Goal: Transaction & Acquisition: Download file/media

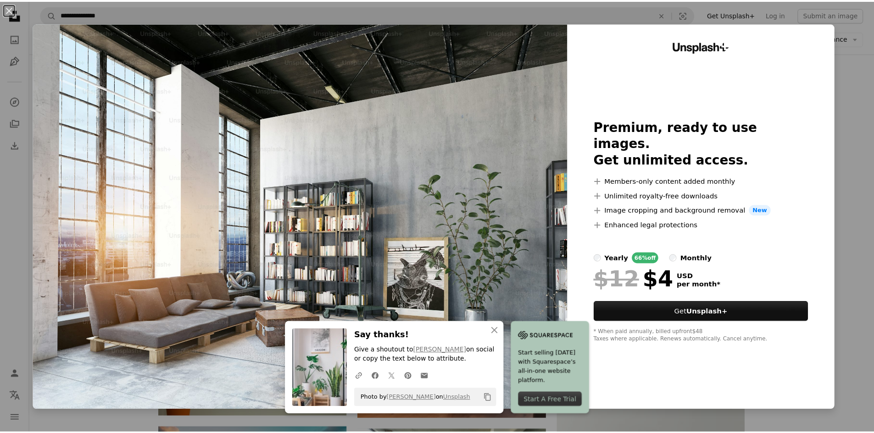
scroll to position [367, 0]
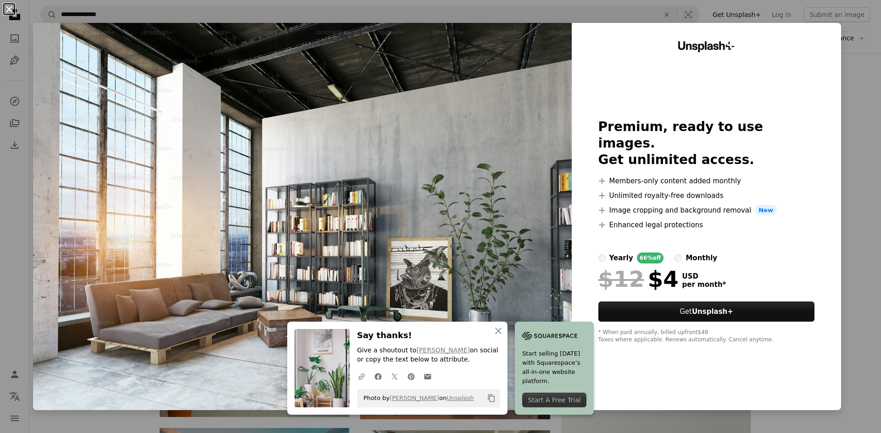
click at [6, 11] on button "An X shape" at bounding box center [9, 9] width 11 height 11
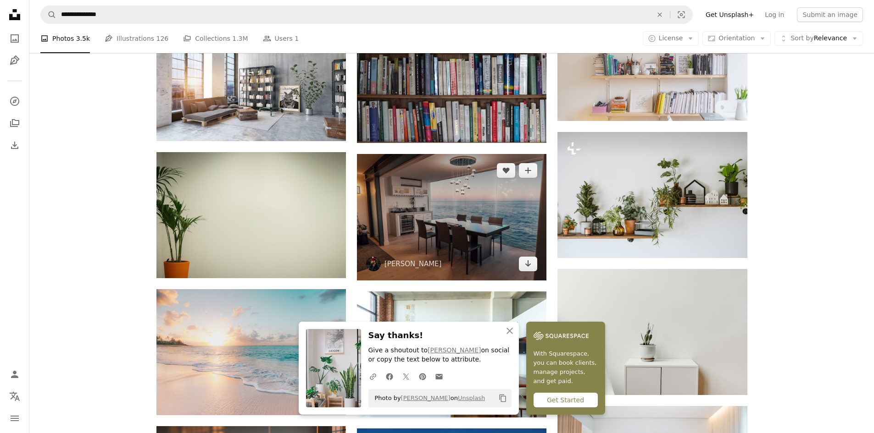
scroll to position [688, 0]
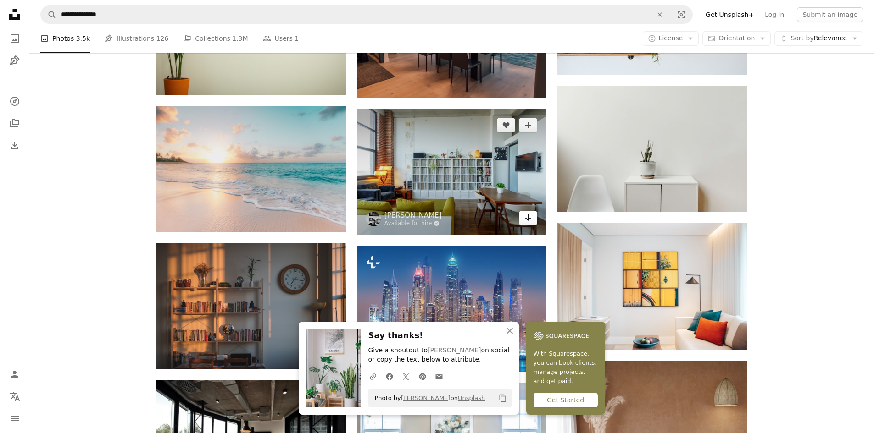
click at [528, 224] on link "Arrow pointing down" at bounding box center [528, 218] width 18 height 15
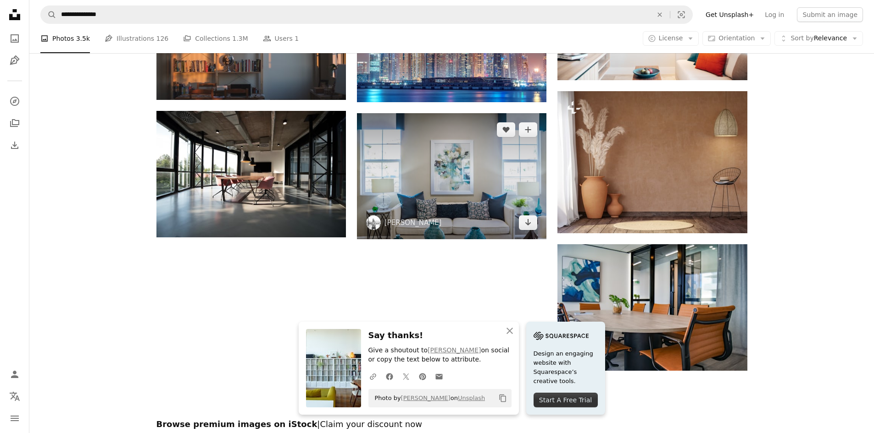
scroll to position [963, 0]
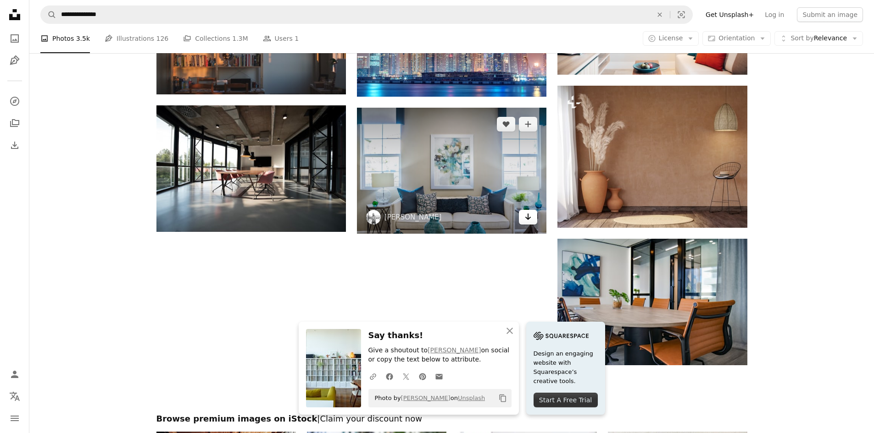
click at [525, 220] on icon "Arrow pointing down" at bounding box center [527, 216] width 7 height 11
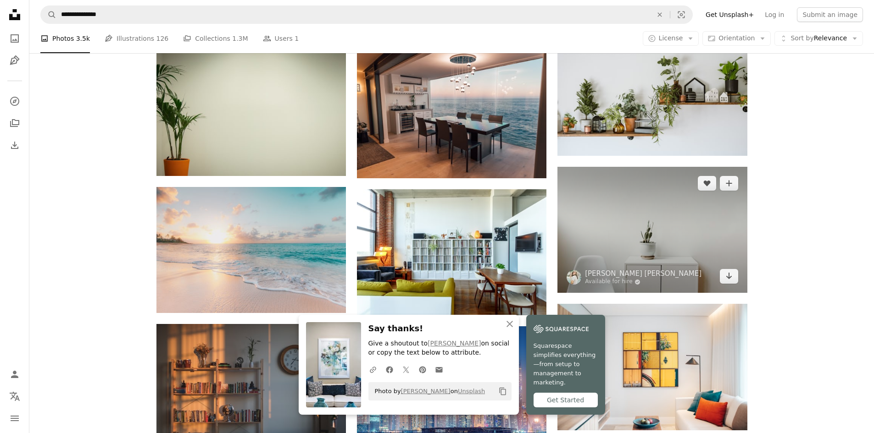
scroll to position [596, 0]
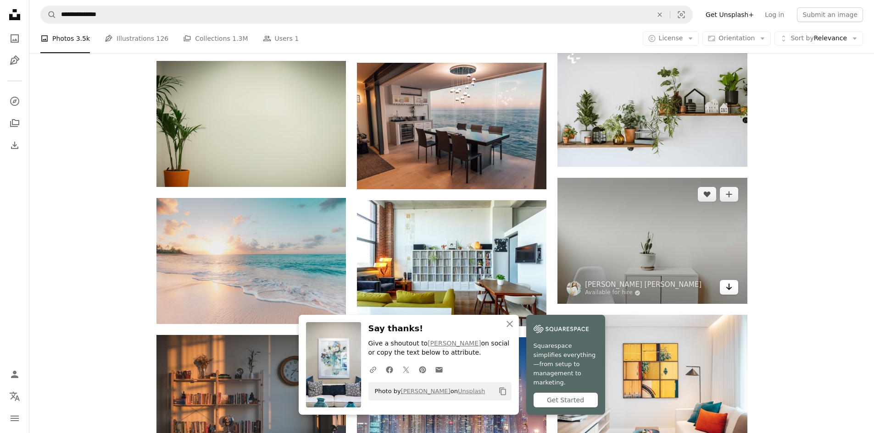
click at [728, 286] on icon "Arrow pointing down" at bounding box center [728, 287] width 7 height 11
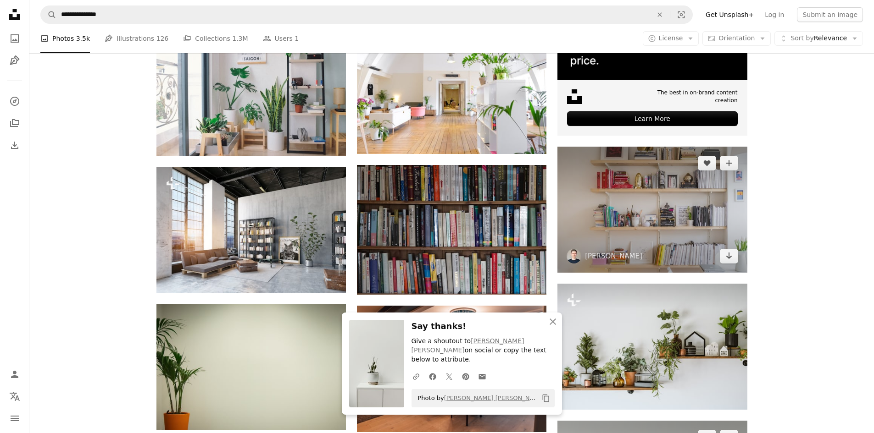
scroll to position [321, 0]
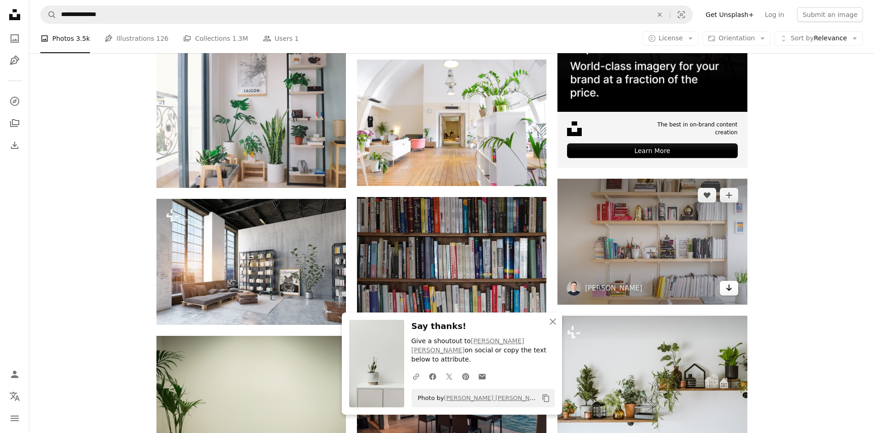
click at [729, 287] on icon "Download" at bounding box center [729, 288] width 6 height 6
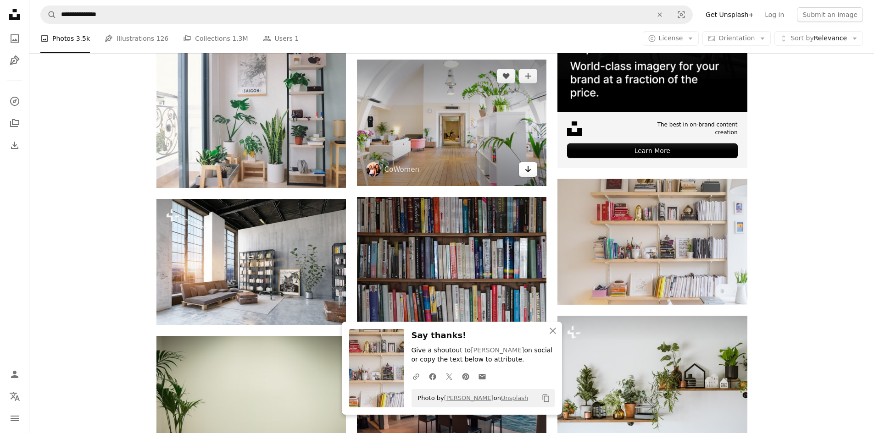
click at [528, 169] on icon "Download" at bounding box center [528, 169] width 6 height 6
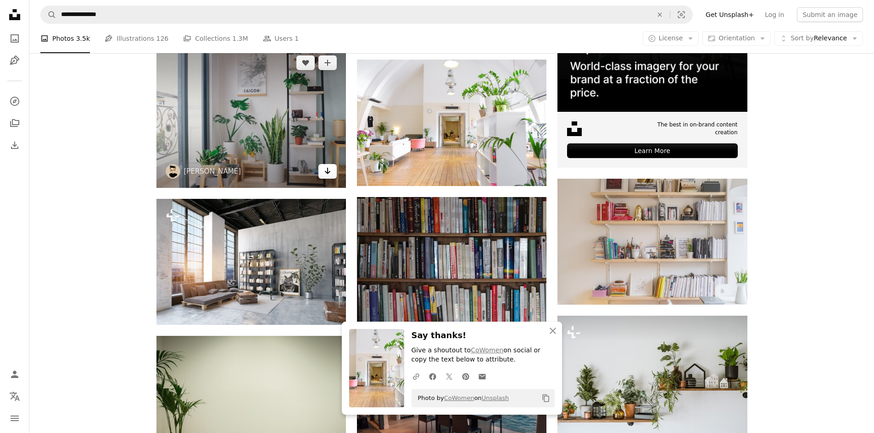
click at [328, 169] on icon "Arrow pointing down" at bounding box center [327, 171] width 7 height 11
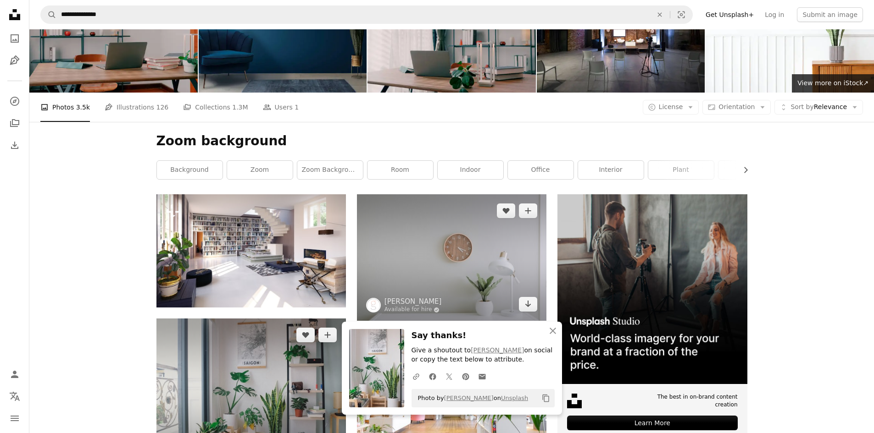
scroll to position [46, 0]
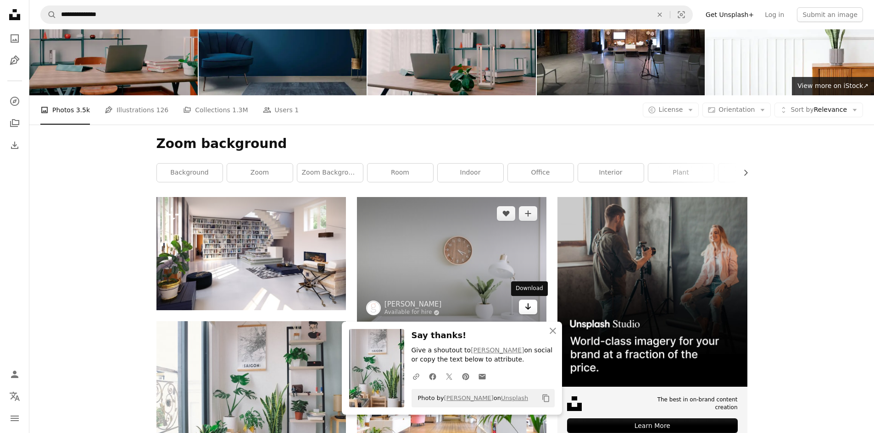
click at [527, 303] on icon "Arrow pointing down" at bounding box center [527, 306] width 7 height 11
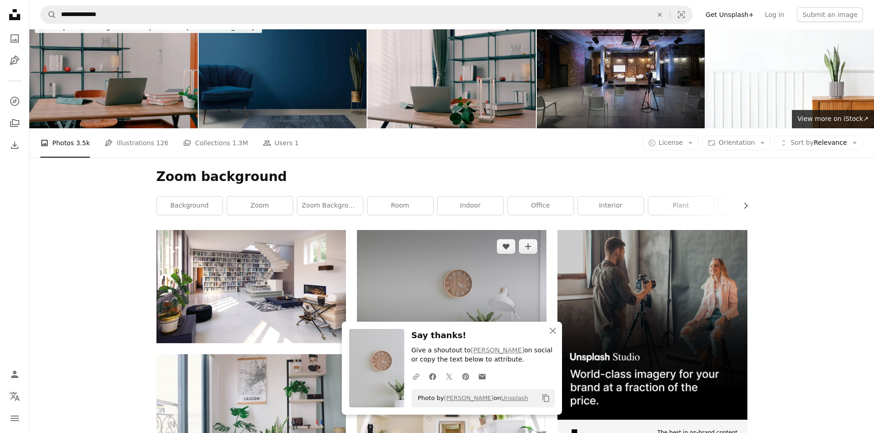
scroll to position [0, 0]
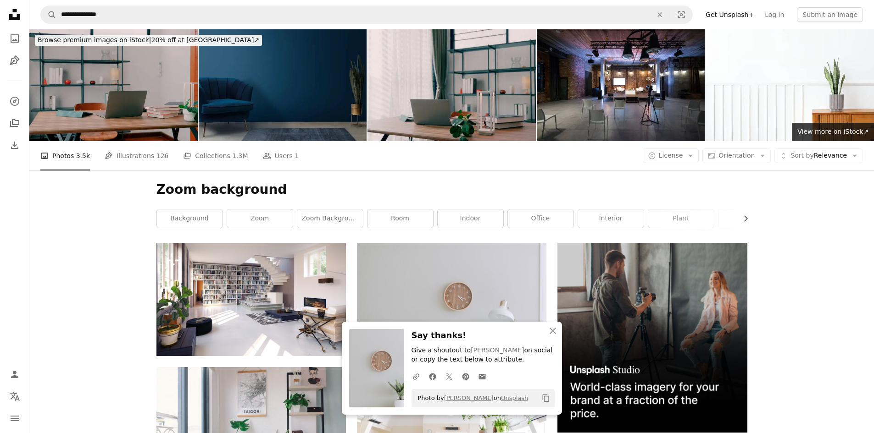
click at [323, 73] on img at bounding box center [283, 85] width 168 height 112
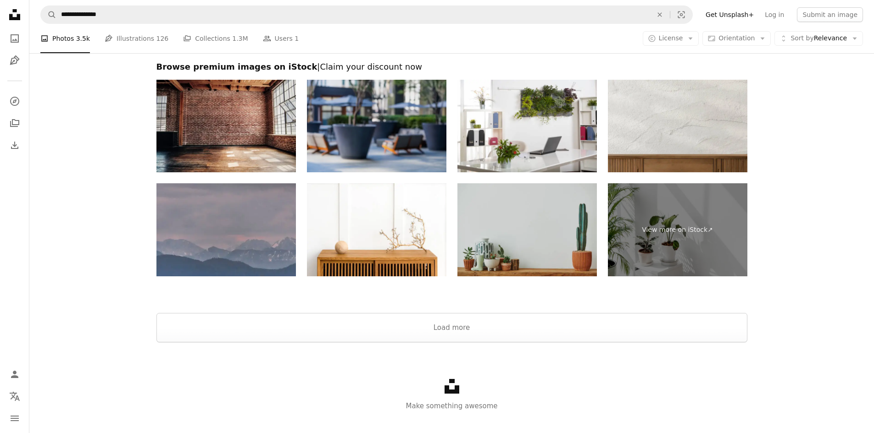
scroll to position [1330, 0]
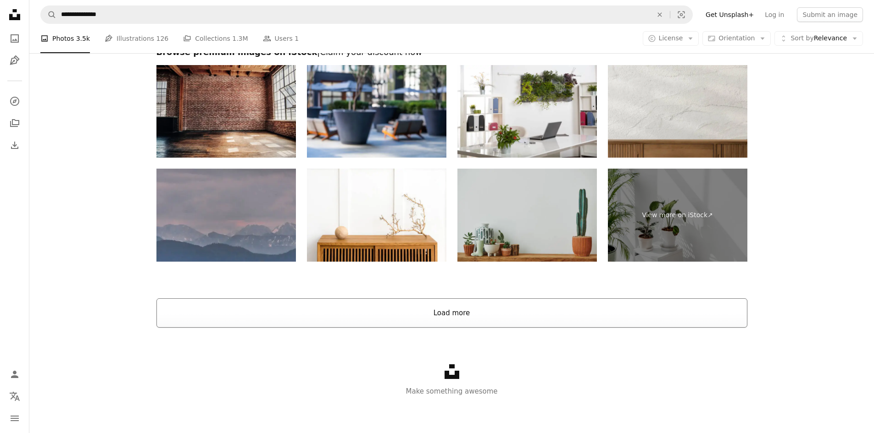
click at [463, 310] on button "Load more" at bounding box center [451, 313] width 591 height 29
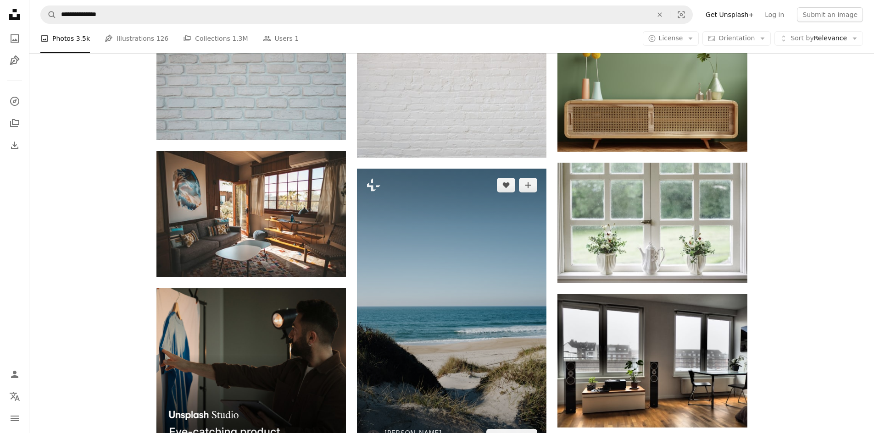
scroll to position [1468, 0]
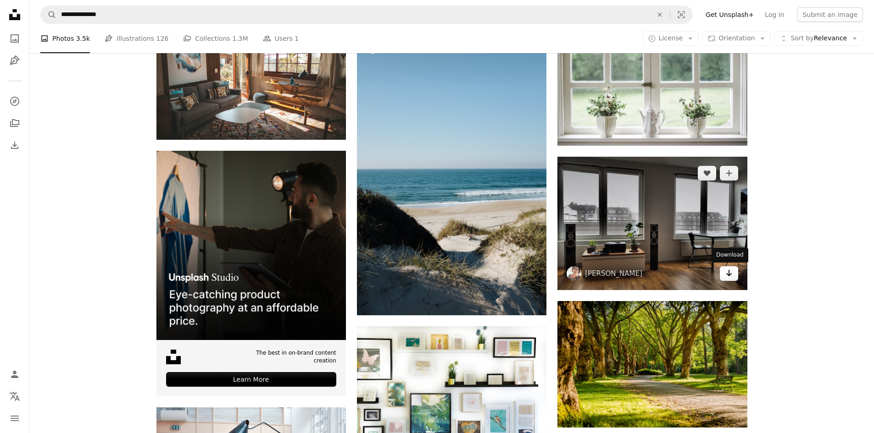
click at [725, 274] on icon "Arrow pointing down" at bounding box center [728, 273] width 7 height 11
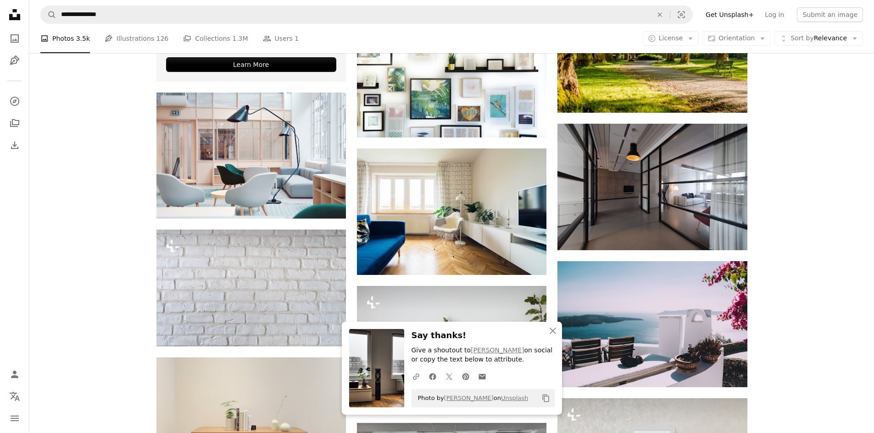
scroll to position [1789, 0]
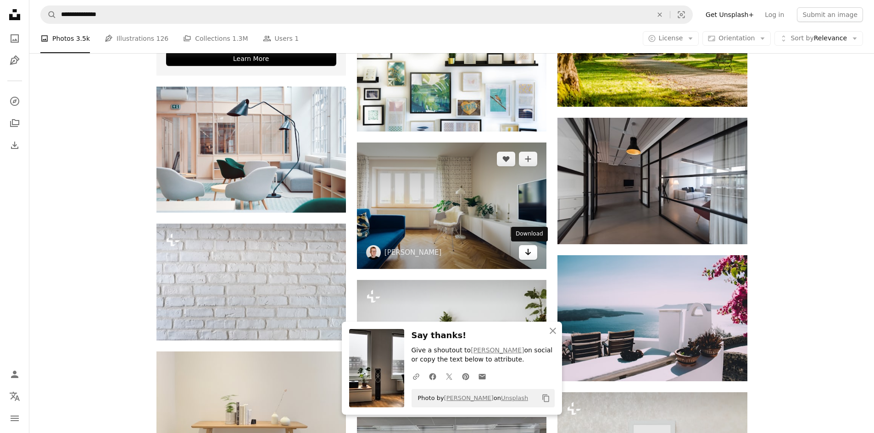
click at [530, 251] on icon "Arrow pointing down" at bounding box center [527, 252] width 7 height 11
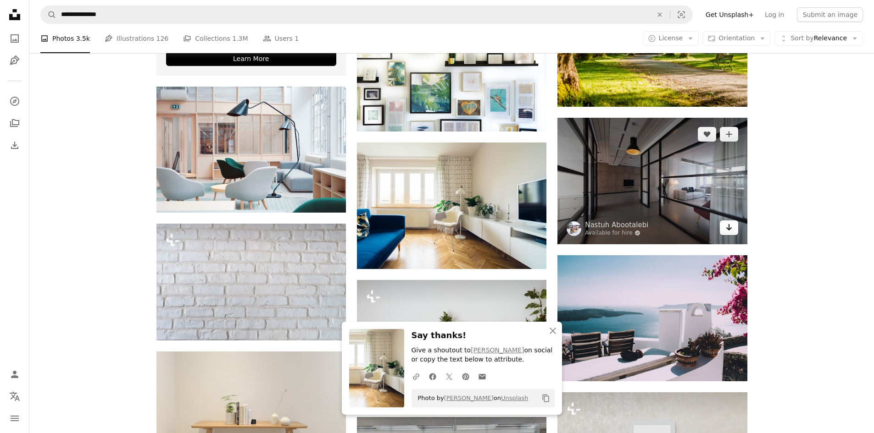
click at [727, 229] on icon "Download" at bounding box center [729, 227] width 6 height 6
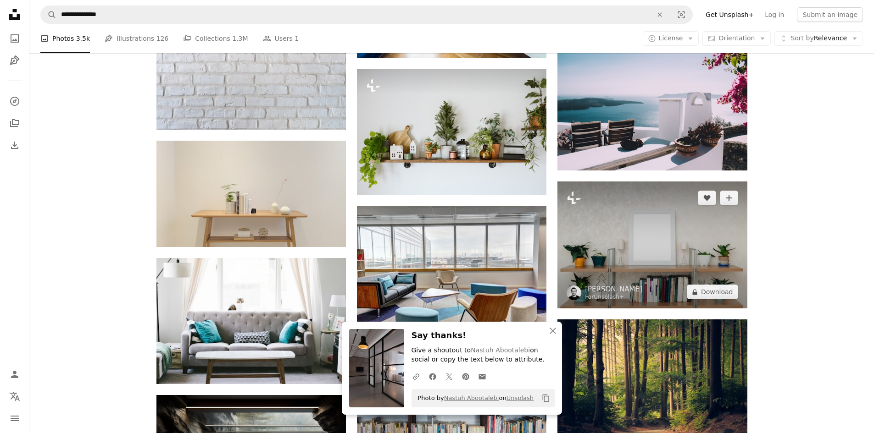
scroll to position [2064, 0]
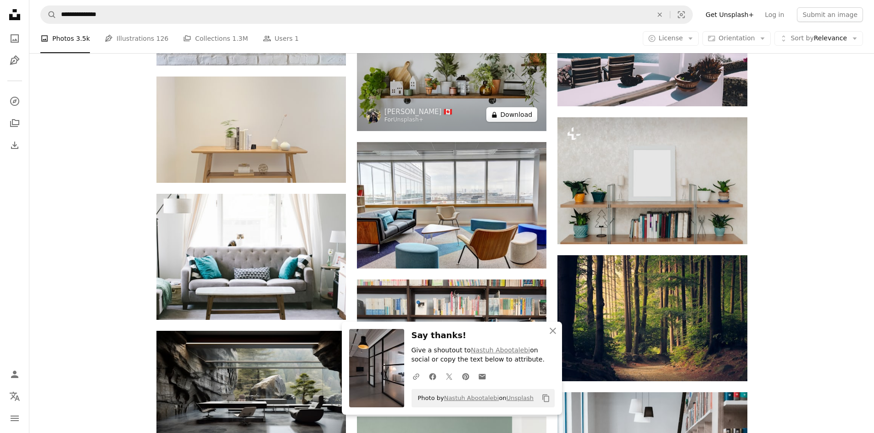
click at [525, 116] on button "A lock Download" at bounding box center [511, 114] width 51 height 15
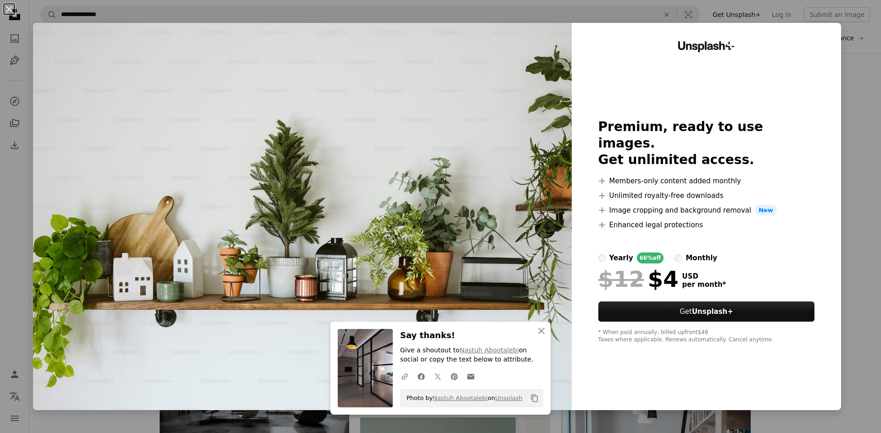
click at [855, 217] on div "An X shape An X shape Close Say thanks! Give a shoutout to Nastuh Abootalebi on…" at bounding box center [440, 216] width 881 height 433
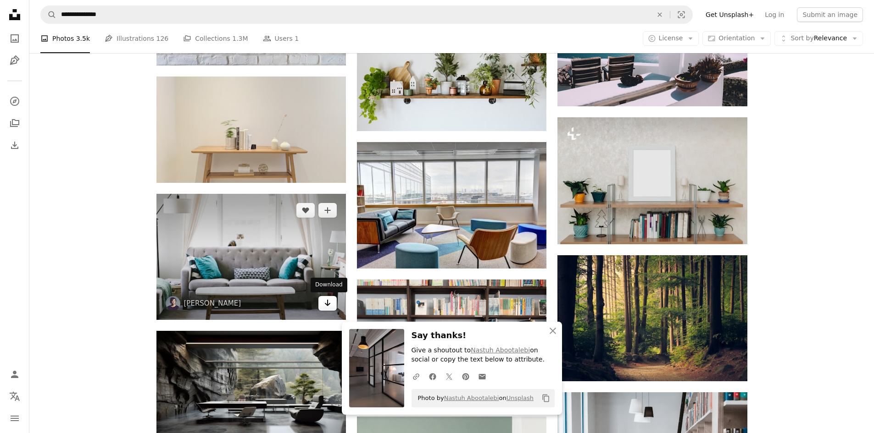
click at [324, 303] on icon "Arrow pointing down" at bounding box center [327, 303] width 7 height 11
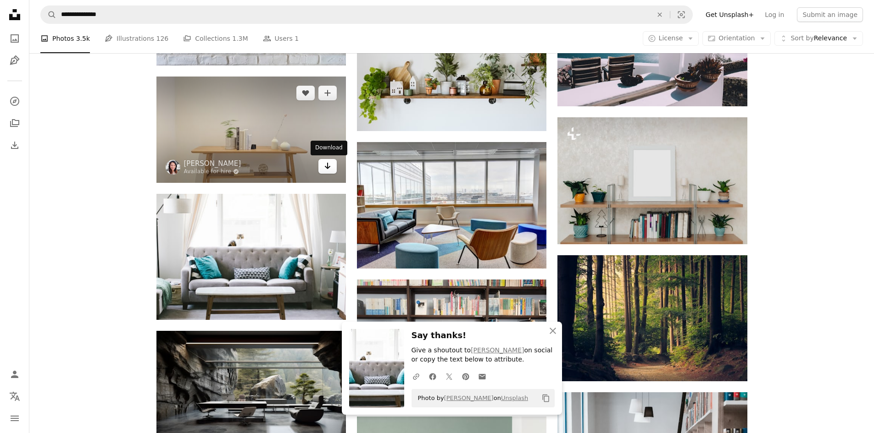
click at [327, 167] on icon "Arrow pointing down" at bounding box center [327, 166] width 7 height 11
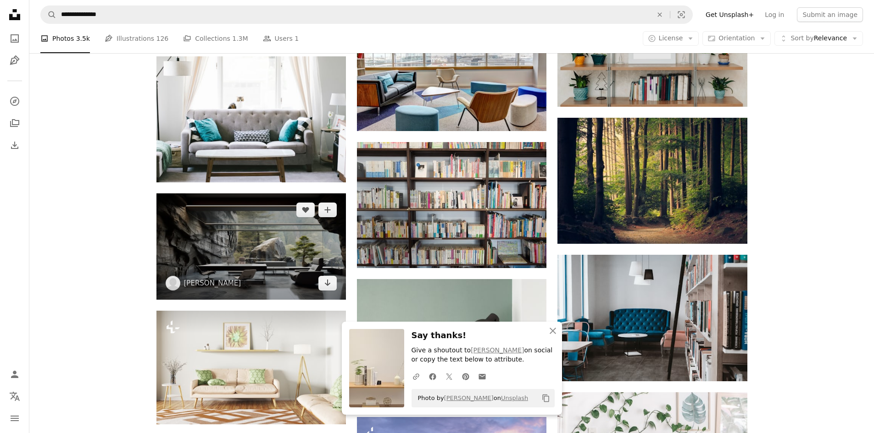
scroll to position [2339, 0]
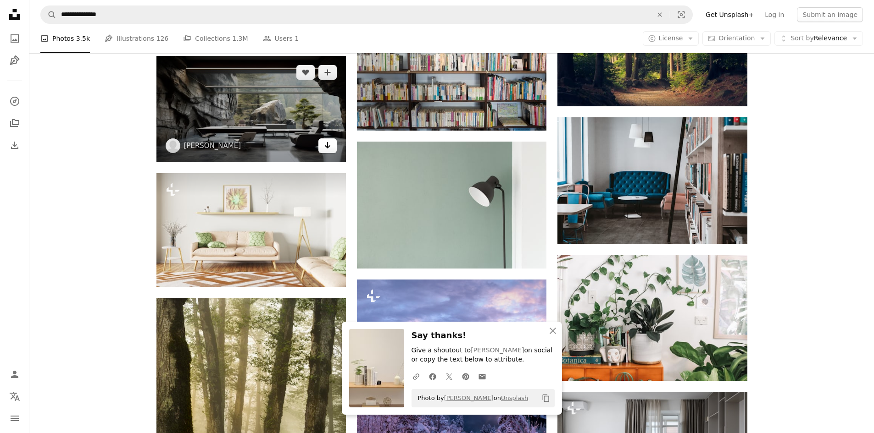
click at [329, 145] on icon "Arrow pointing down" at bounding box center [327, 145] width 7 height 11
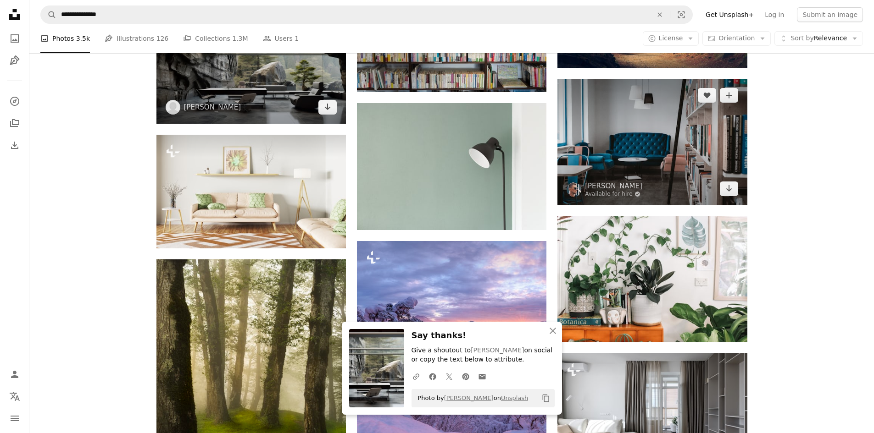
scroll to position [2477, 0]
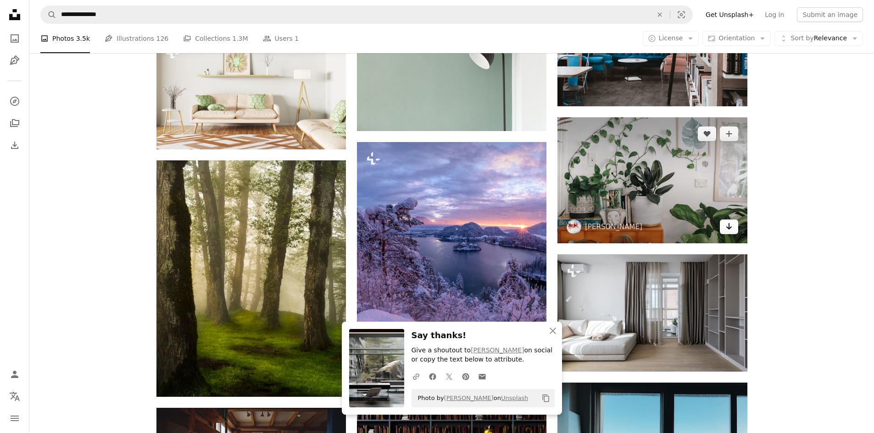
click at [722, 224] on link "Arrow pointing down" at bounding box center [729, 227] width 18 height 15
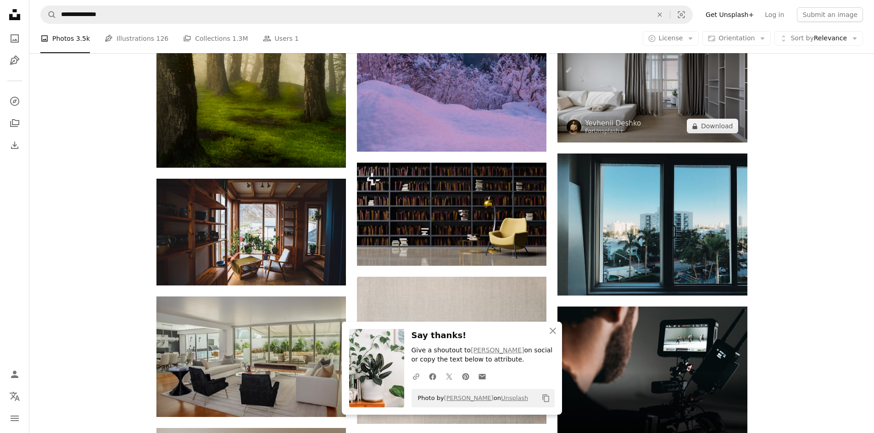
scroll to position [2752, 0]
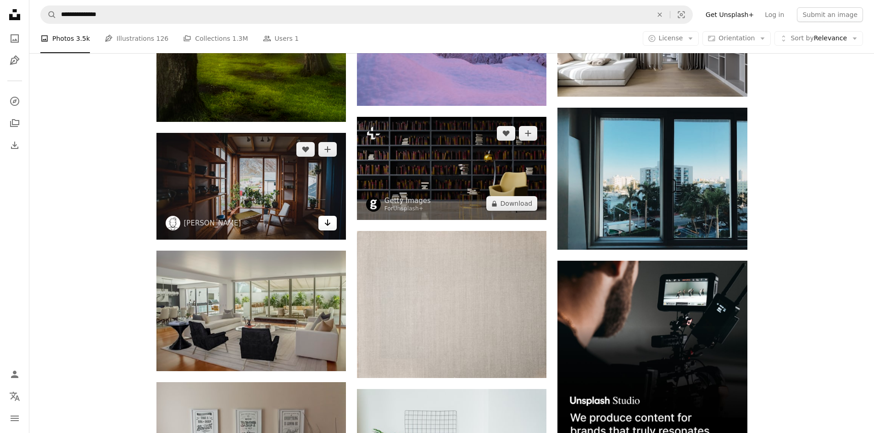
drag, startPoint x: 517, startPoint y: 201, endPoint x: 325, endPoint y: 221, distance: 193.2
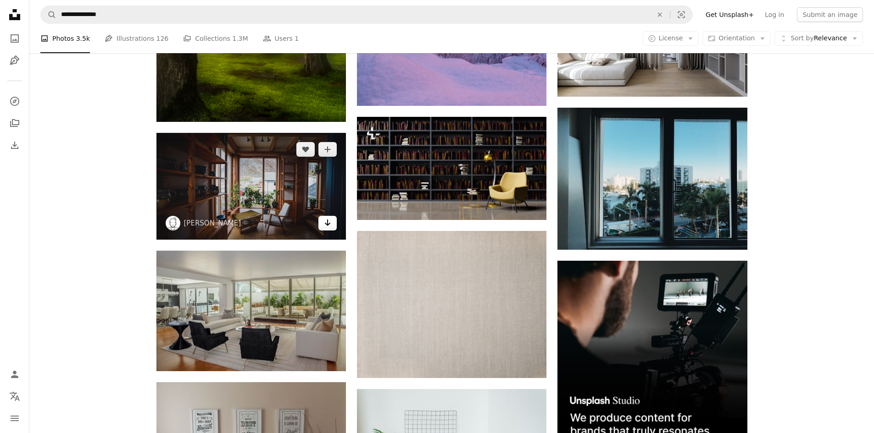
click at [327, 223] on icon "Arrow pointing down" at bounding box center [327, 222] width 7 height 11
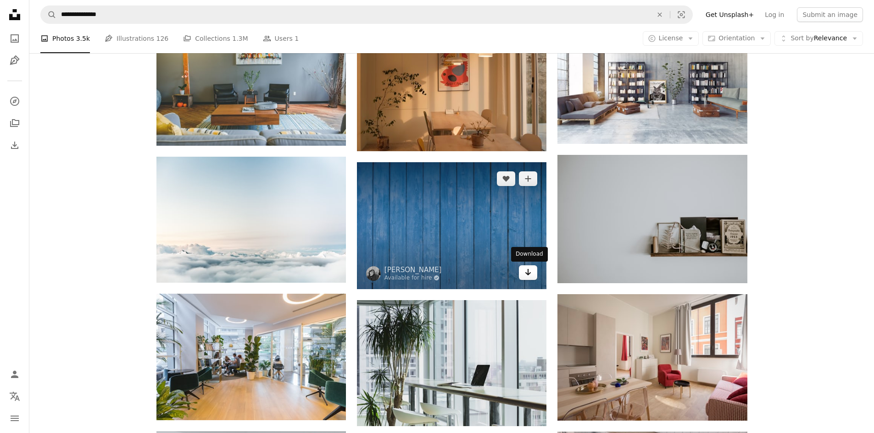
scroll to position [3532, 0]
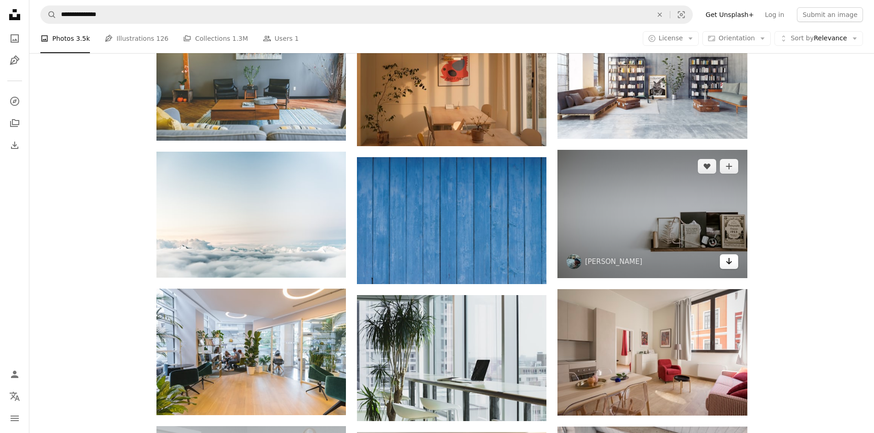
click at [726, 262] on icon "Download" at bounding box center [729, 261] width 6 height 6
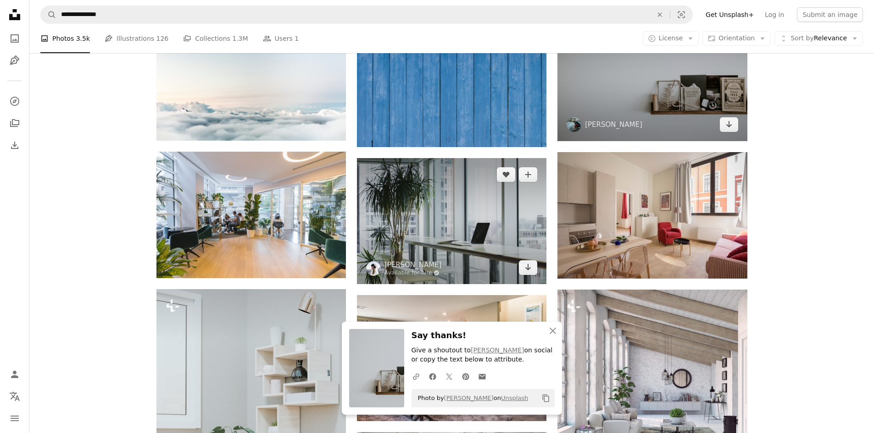
scroll to position [3670, 0]
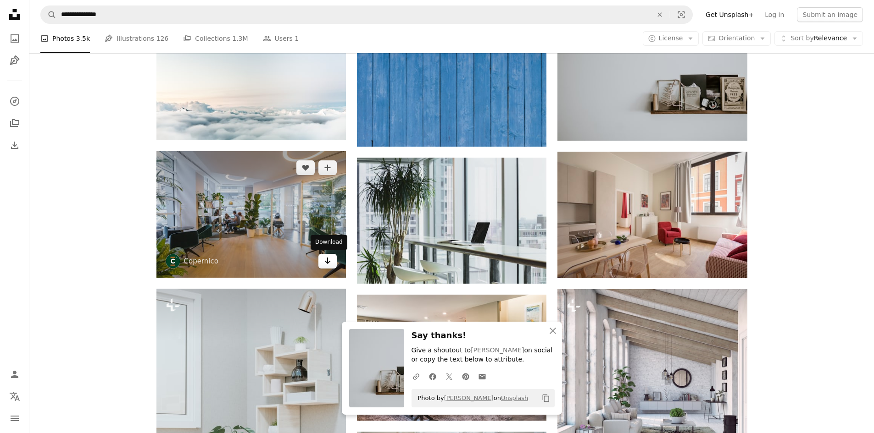
click at [331, 261] on icon "Arrow pointing down" at bounding box center [327, 260] width 7 height 11
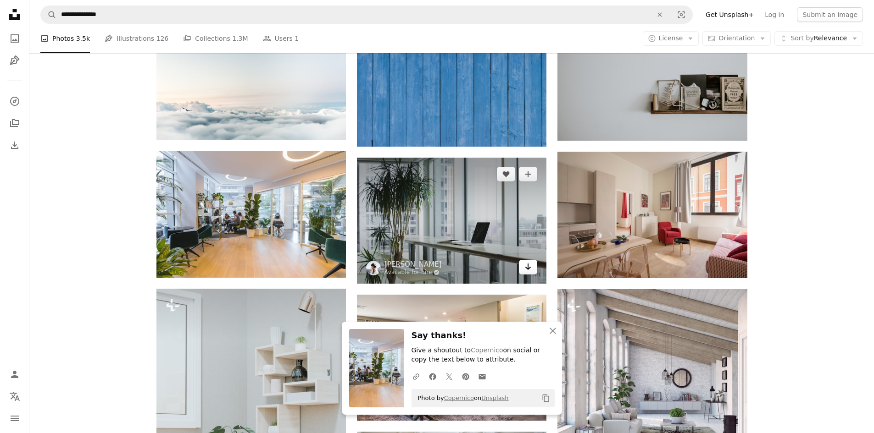
click at [528, 267] on icon "Arrow pointing down" at bounding box center [527, 266] width 7 height 11
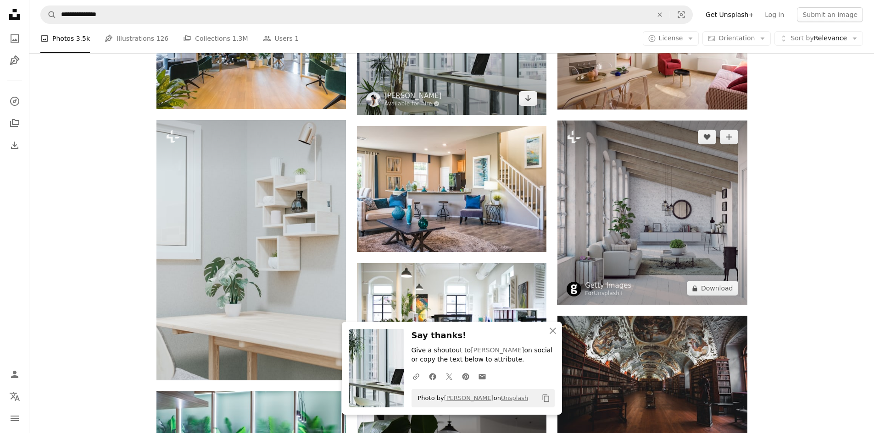
scroll to position [3853, 0]
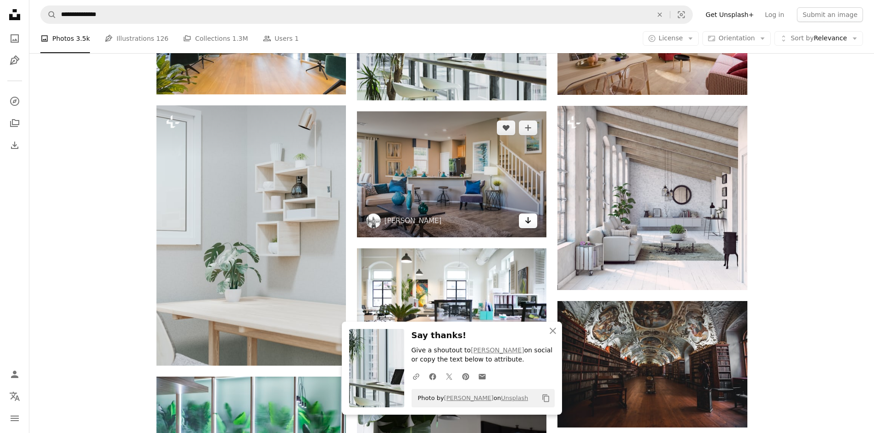
click at [525, 221] on icon "Arrow pointing down" at bounding box center [527, 220] width 7 height 11
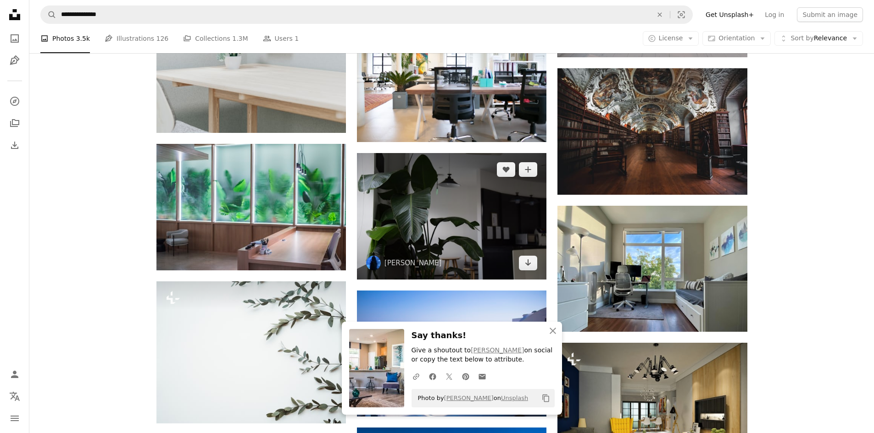
scroll to position [4128, 0]
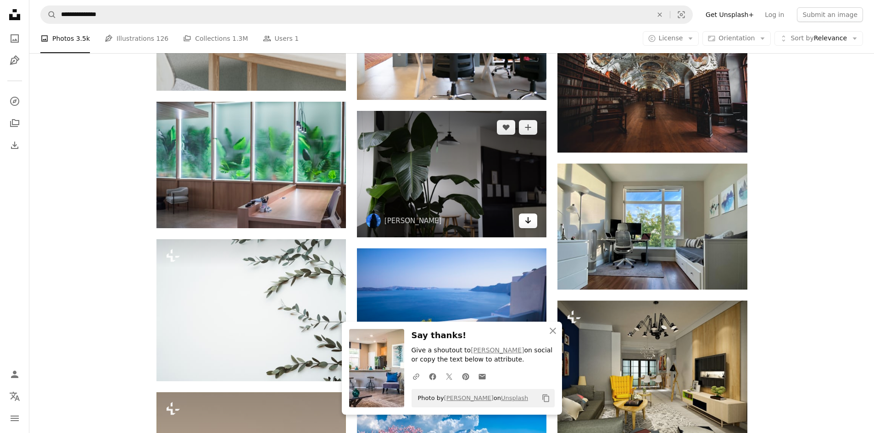
click at [526, 219] on icon "Arrow pointing down" at bounding box center [527, 220] width 7 height 11
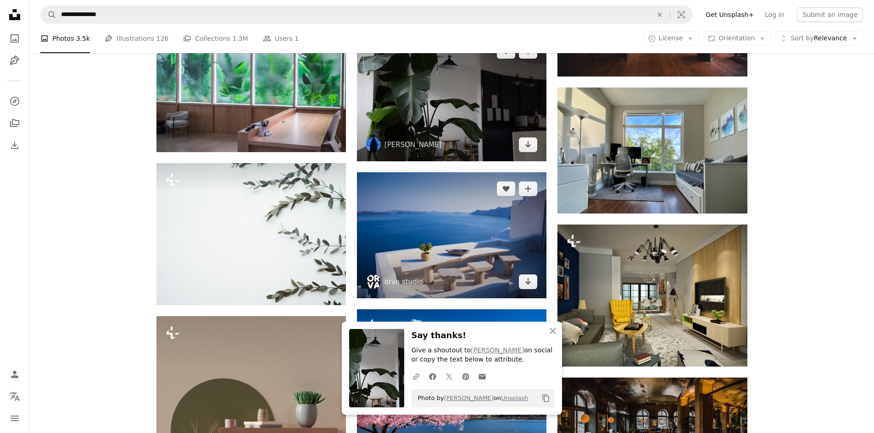
scroll to position [4220, 0]
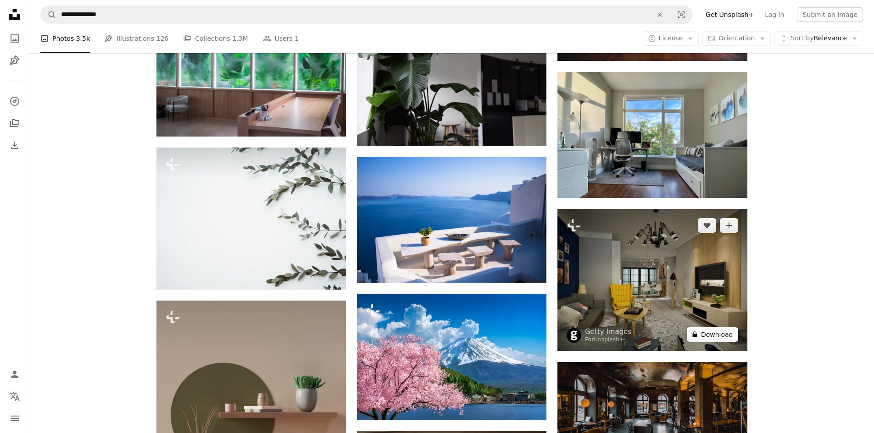
click at [715, 337] on button "A lock Download" at bounding box center [712, 335] width 51 height 15
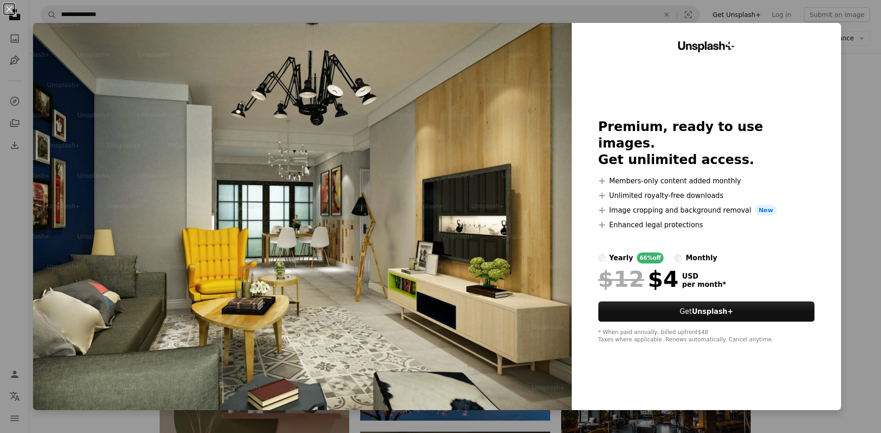
click at [856, 114] on div "An X shape Unsplash+ Premium, ready to use images. Get unlimited access. A plus…" at bounding box center [440, 216] width 881 height 433
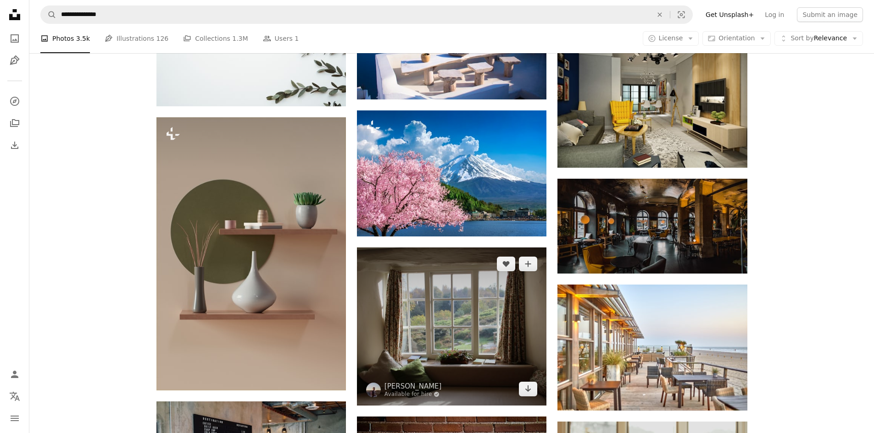
scroll to position [4541, 0]
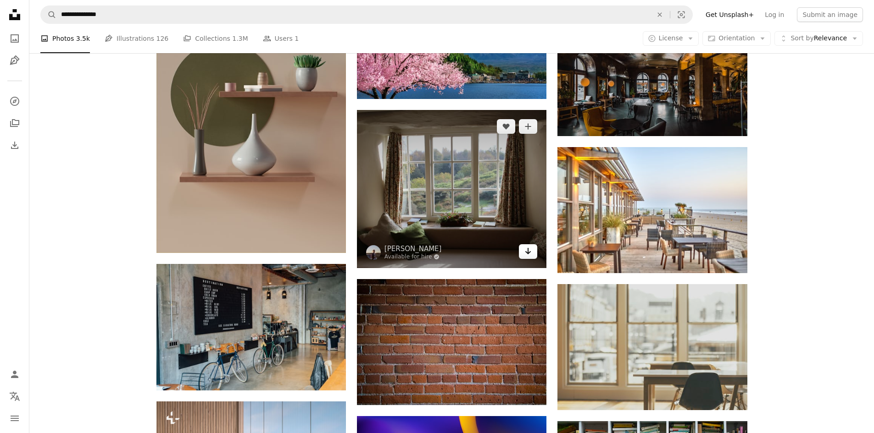
click at [527, 251] on icon "Arrow pointing down" at bounding box center [527, 251] width 7 height 11
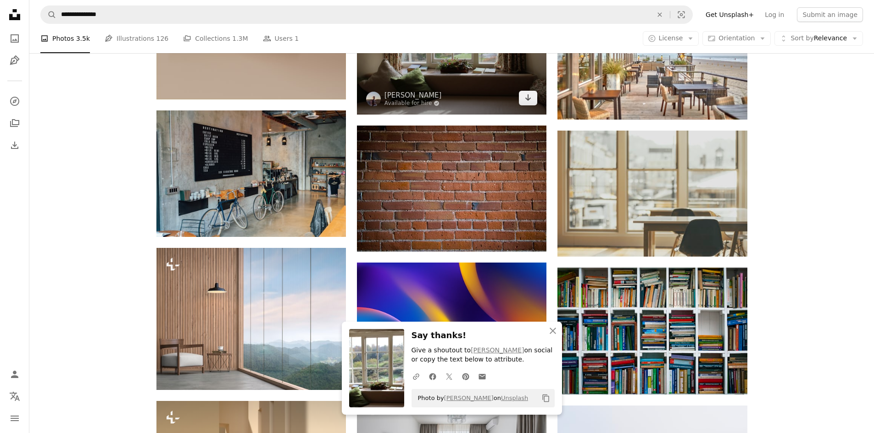
scroll to position [4679, 0]
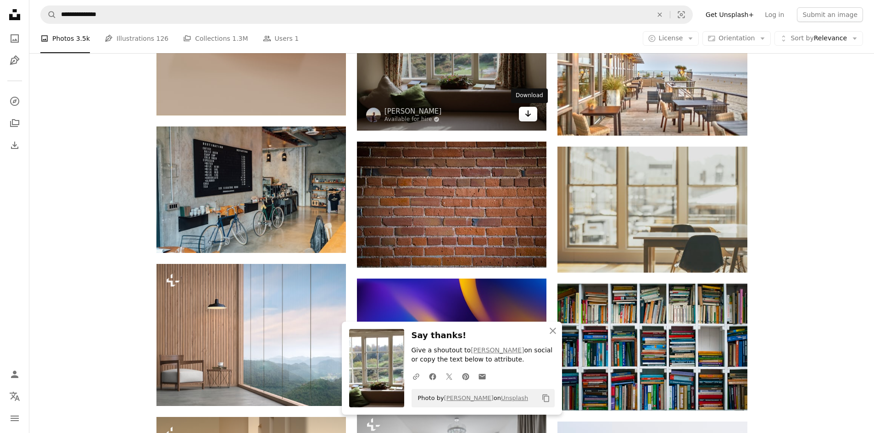
click at [528, 113] on icon "Download" at bounding box center [528, 114] width 6 height 6
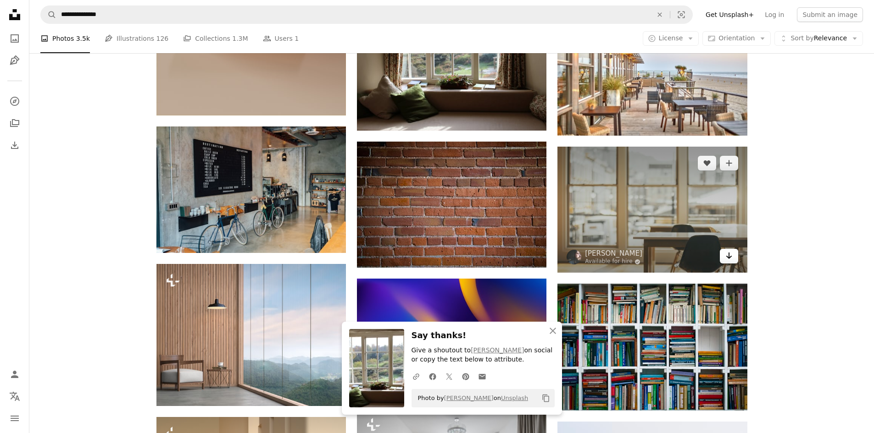
click at [727, 255] on icon "Arrow pointing down" at bounding box center [728, 255] width 7 height 11
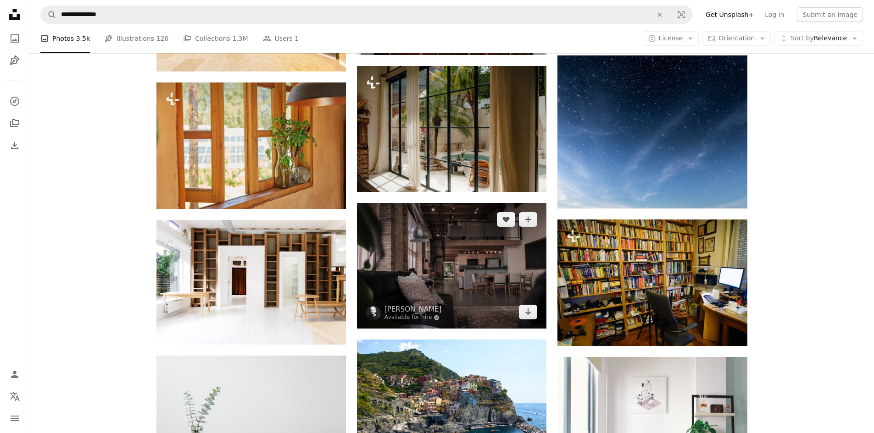
scroll to position [5642, 0]
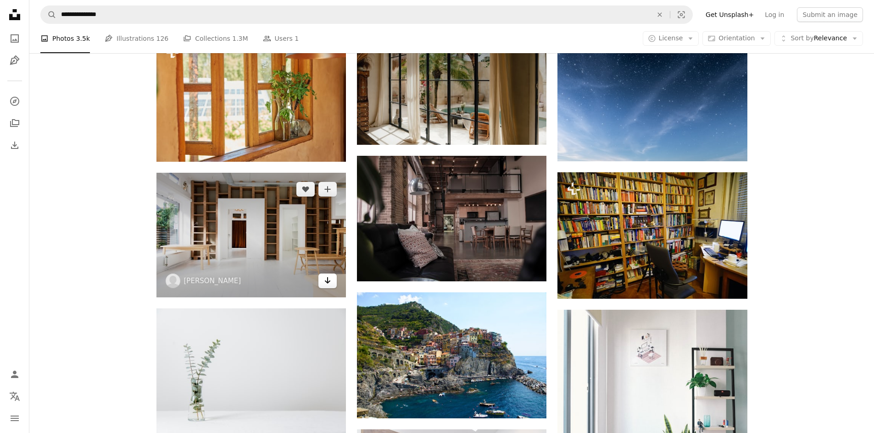
click at [325, 283] on icon "Arrow pointing down" at bounding box center [327, 280] width 7 height 11
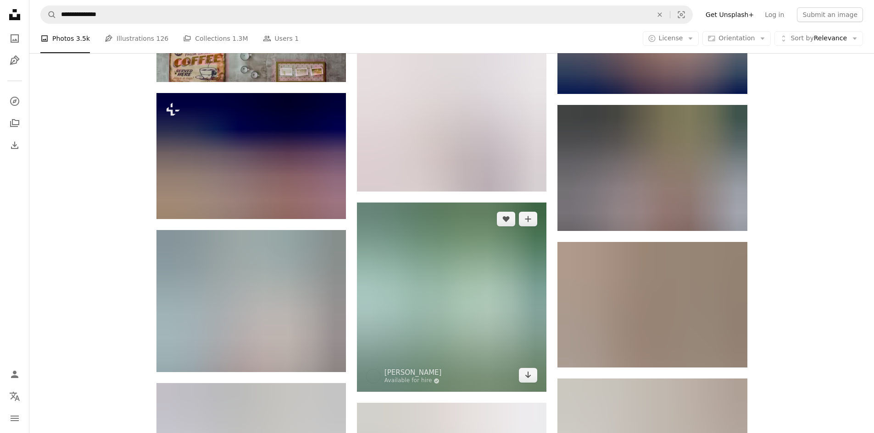
scroll to position [7156, 0]
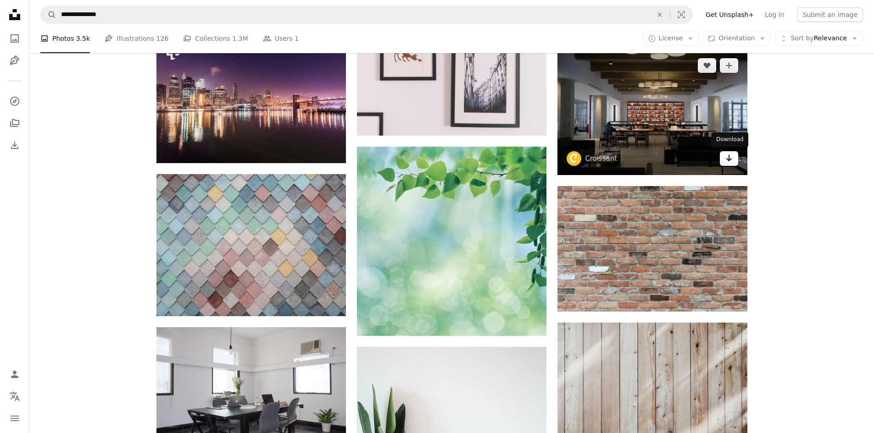
click at [727, 158] on icon "Download" at bounding box center [729, 158] width 6 height 6
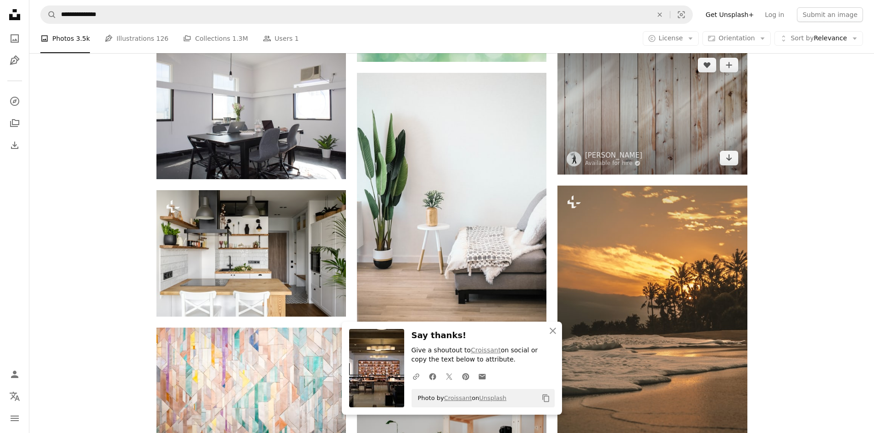
scroll to position [7431, 0]
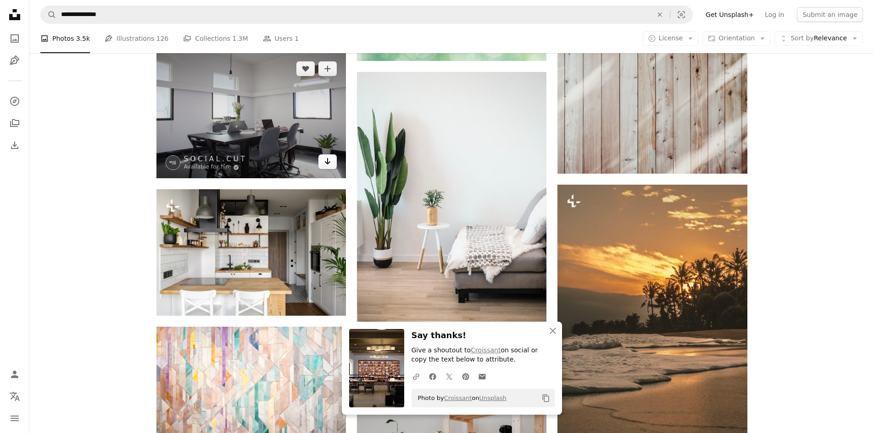
click at [325, 161] on icon "Arrow pointing down" at bounding box center [327, 161] width 7 height 11
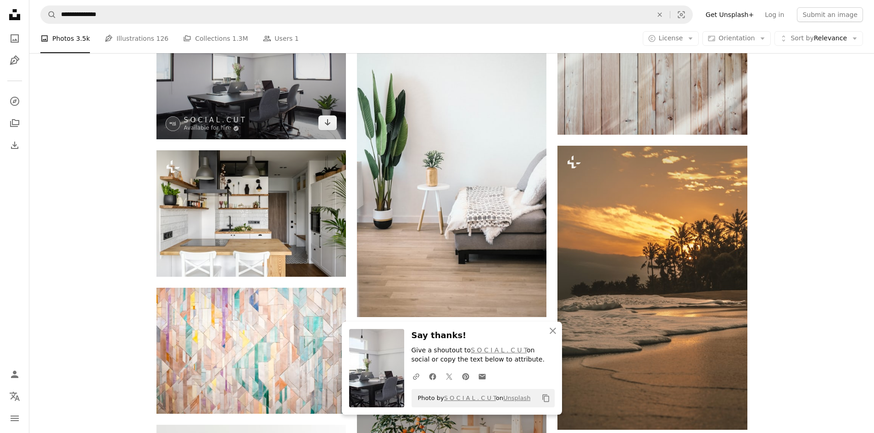
scroll to position [7523, 0]
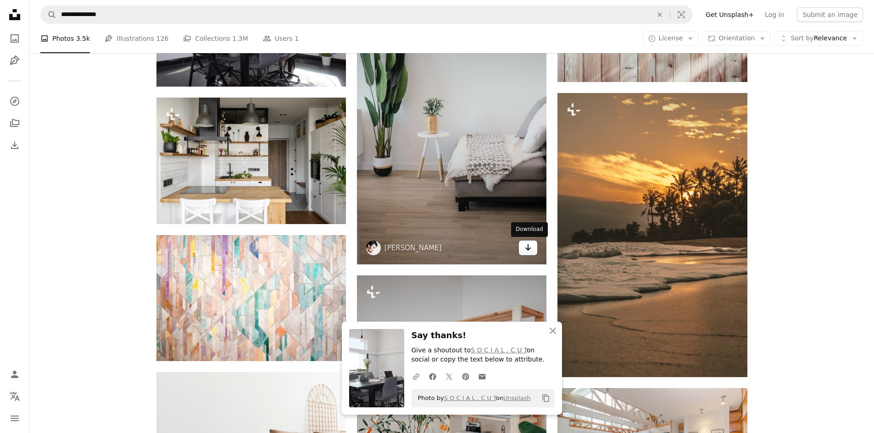
click at [528, 249] on icon "Download" at bounding box center [528, 247] width 6 height 6
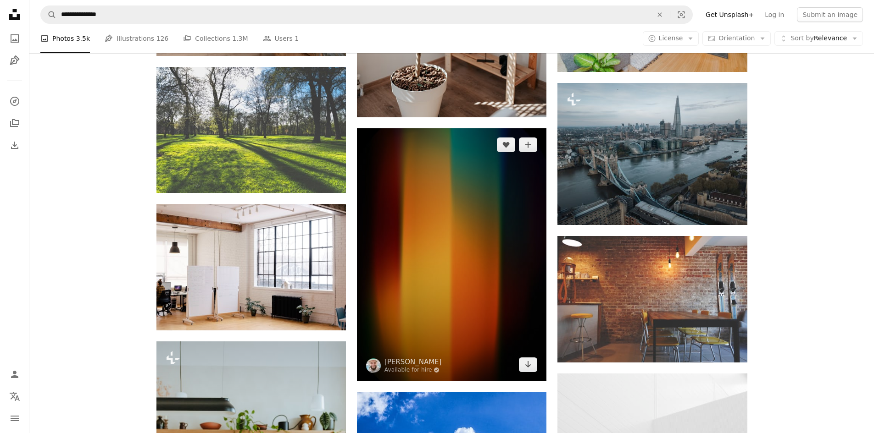
scroll to position [7981, 0]
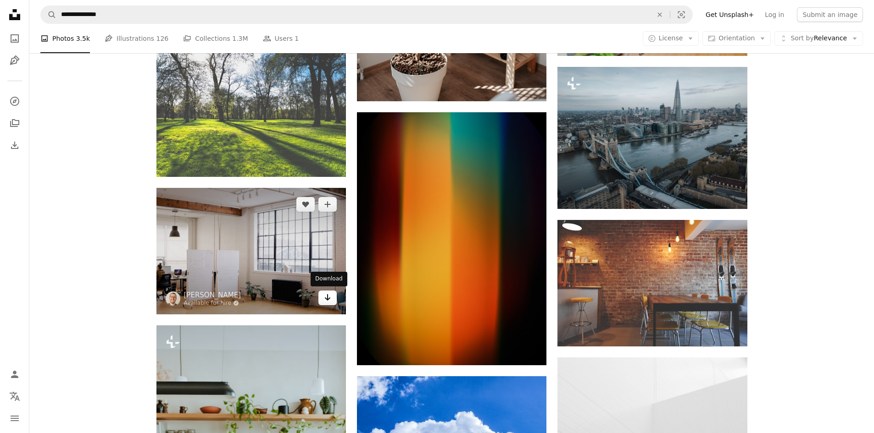
click at [327, 300] on icon "Download" at bounding box center [328, 297] width 6 height 6
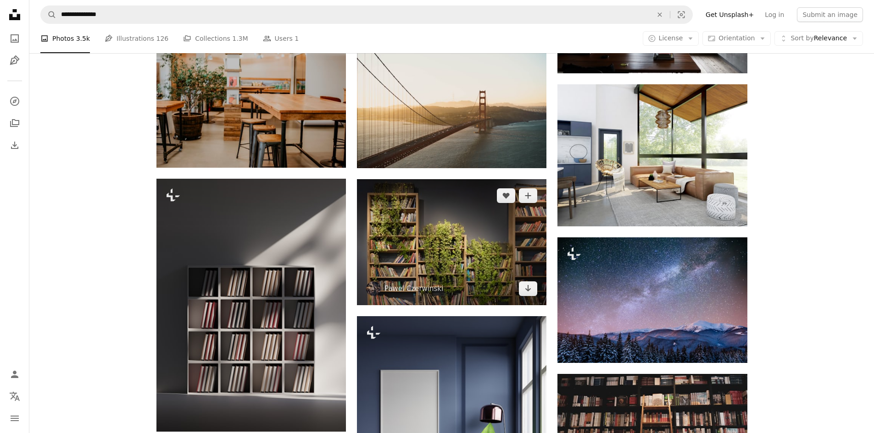
scroll to position [10458, 0]
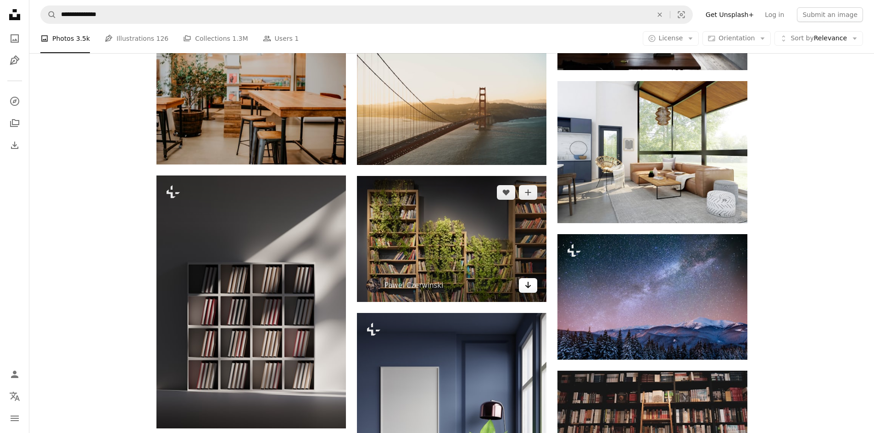
click at [532, 282] on icon "Arrow pointing down" at bounding box center [527, 285] width 7 height 11
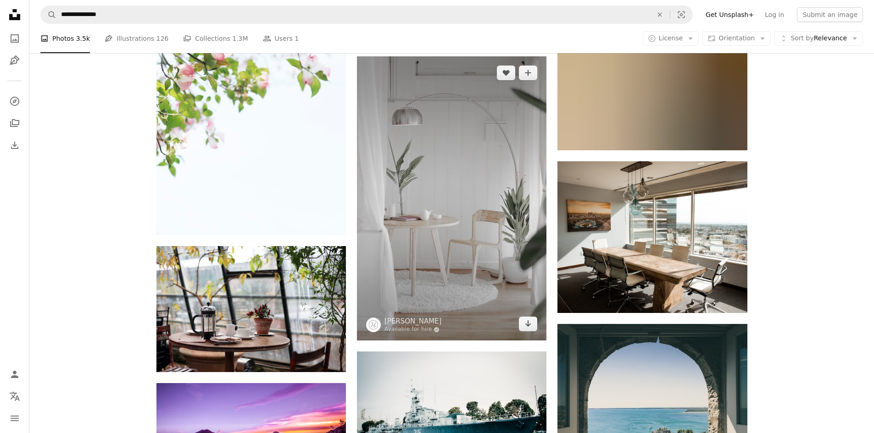
scroll to position [11147, 0]
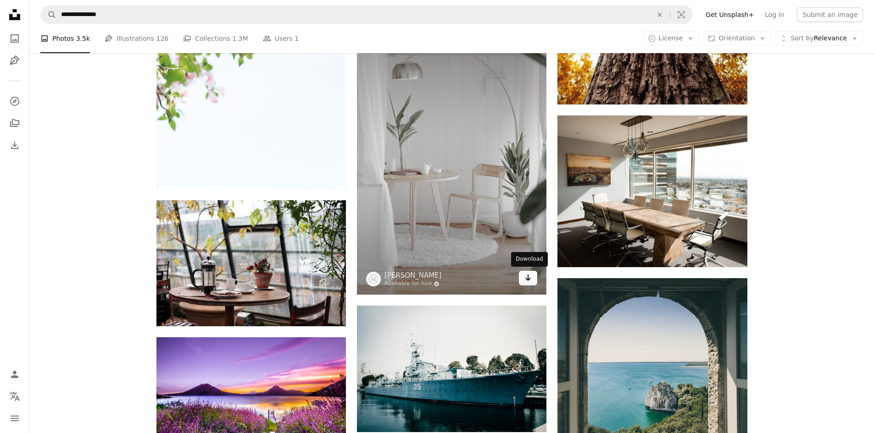
click at [528, 272] on icon "Arrow pointing down" at bounding box center [527, 277] width 7 height 11
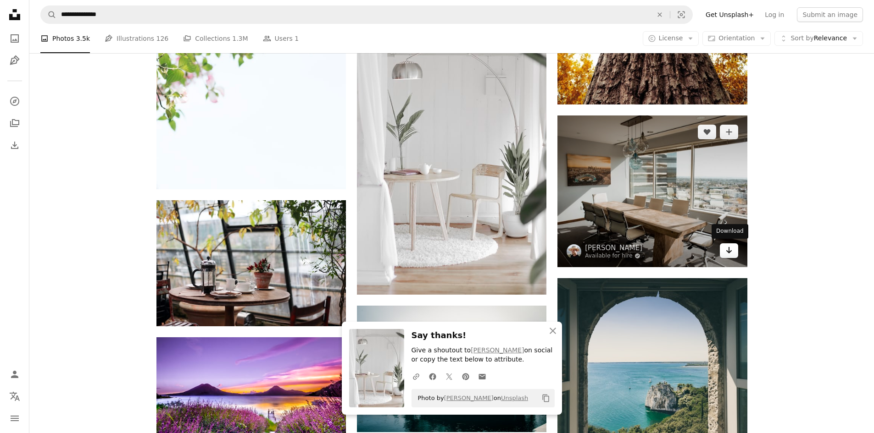
click at [725, 246] on icon "Arrow pointing down" at bounding box center [728, 250] width 7 height 11
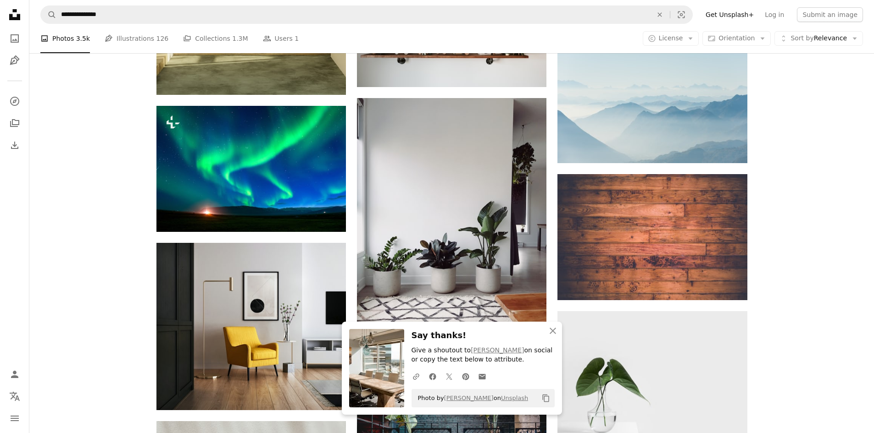
scroll to position [11835, 0]
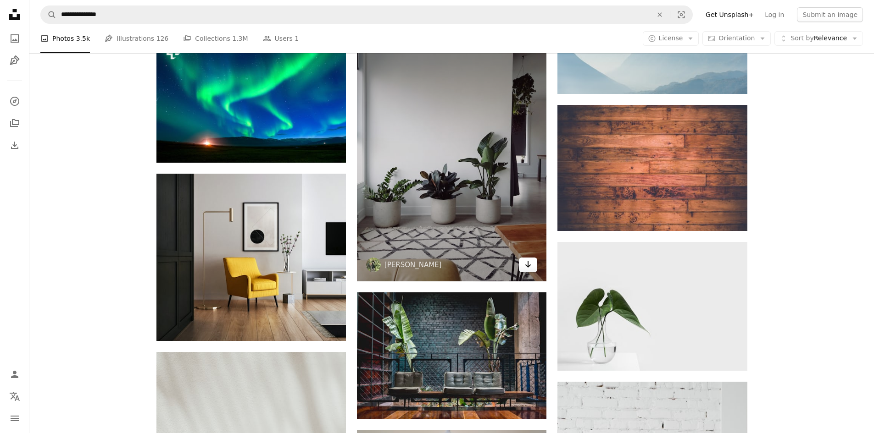
click at [525, 263] on icon "Arrow pointing down" at bounding box center [527, 264] width 7 height 11
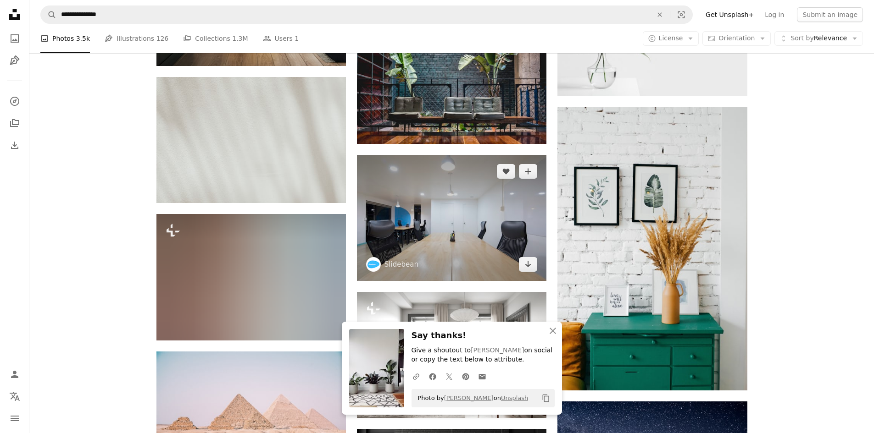
scroll to position [12018, 0]
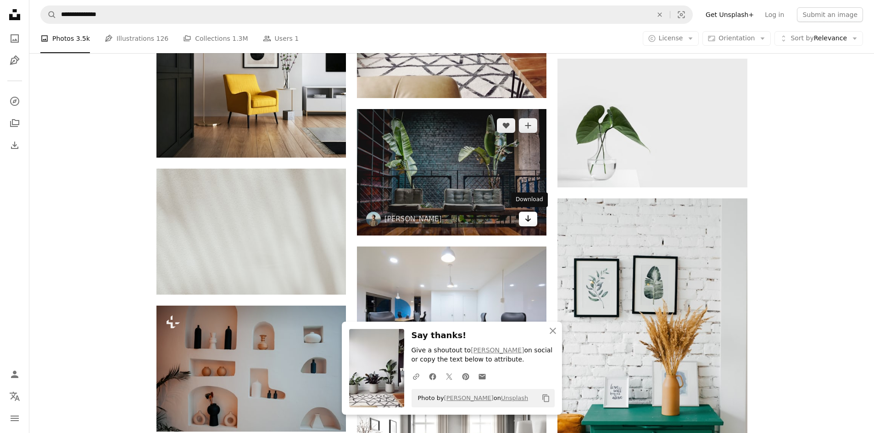
click at [526, 220] on icon "Arrow pointing down" at bounding box center [527, 218] width 7 height 11
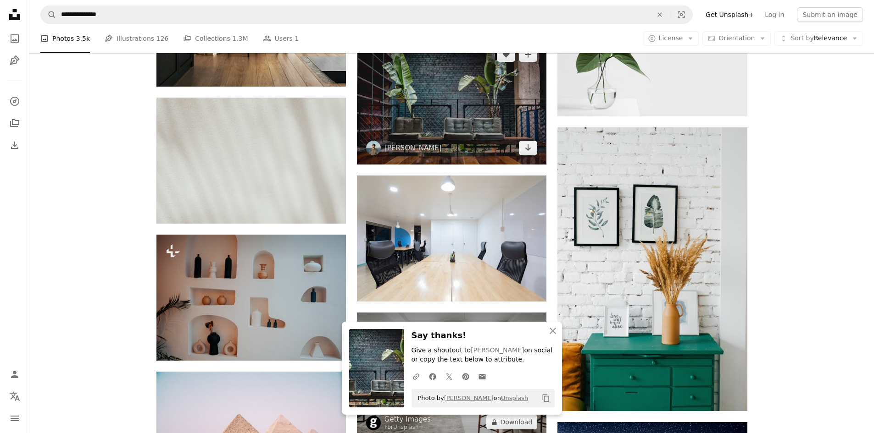
scroll to position [12156, 0]
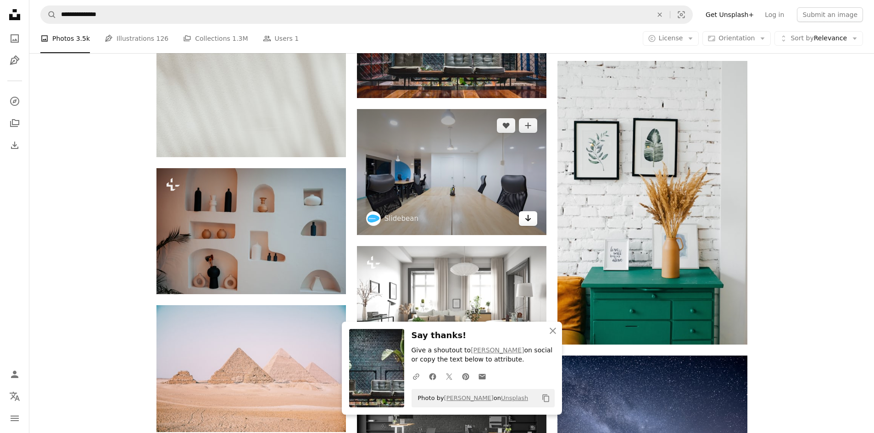
click at [529, 217] on icon "Arrow pointing down" at bounding box center [527, 218] width 7 height 11
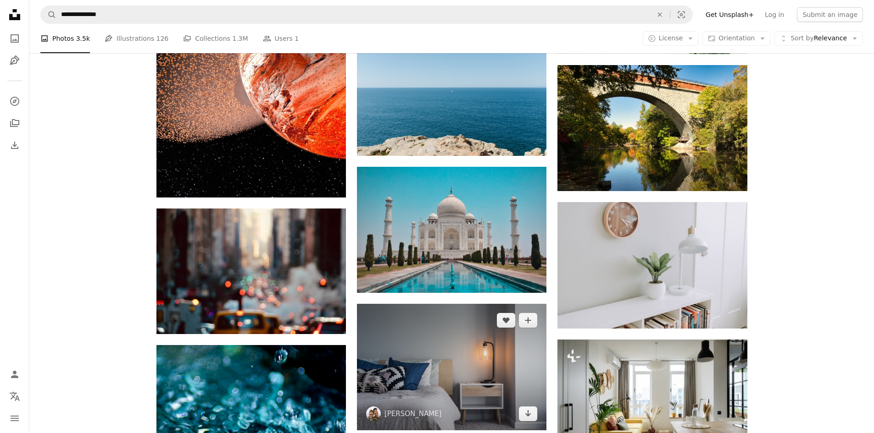
scroll to position [13119, 0]
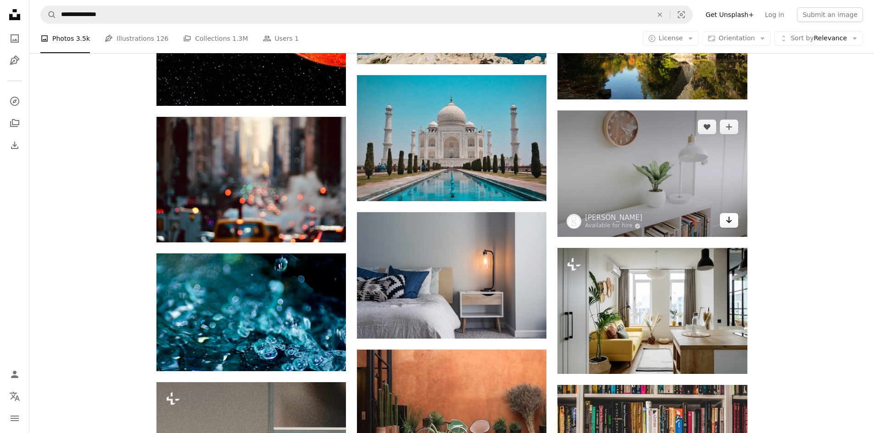
click at [726, 218] on icon "Arrow pointing down" at bounding box center [728, 220] width 7 height 11
